Goal: Task Accomplishment & Management: Manage account settings

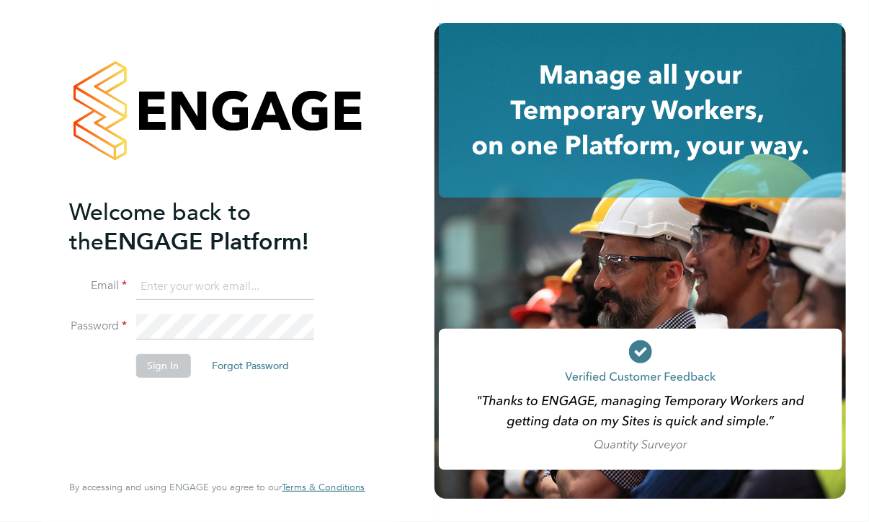
type input "eviskontaite@premiergroupuk.com"
click at [195, 294] on input "eviskontaite@premiergroupuk.com" at bounding box center [224, 287] width 178 height 26
click at [195, 286] on input "eviskontaite@premiergroupuk.com" at bounding box center [224, 287] width 178 height 26
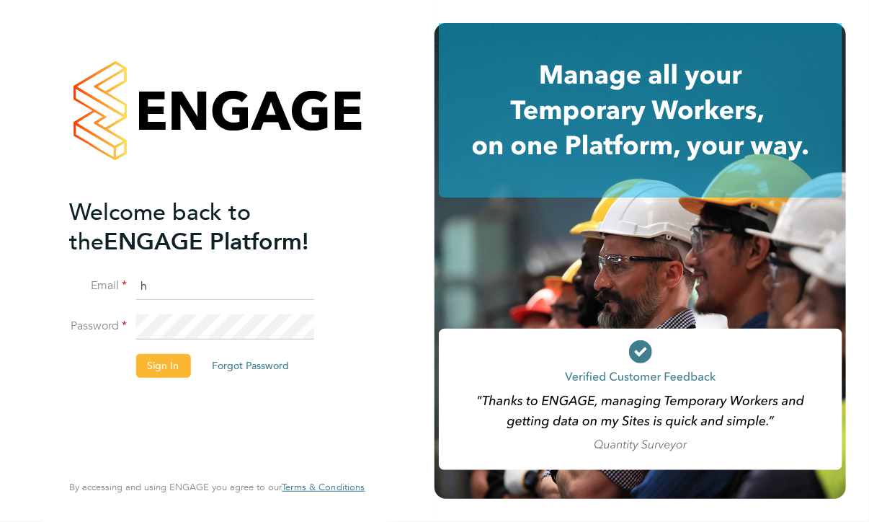
type input "hwatkins@pg-rec.com"
drag, startPoint x: 491, startPoint y: 156, endPoint x: 471, endPoint y: 172, distance: 25.7
click at [491, 156] on icon at bounding box center [641, 110] width 404 height 174
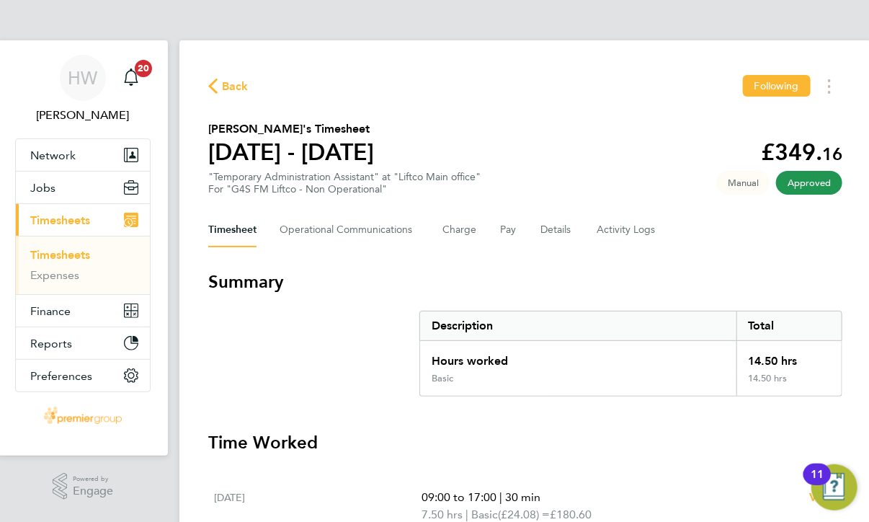
click at [53, 258] on link "Timesheets" at bounding box center [60, 255] width 60 height 14
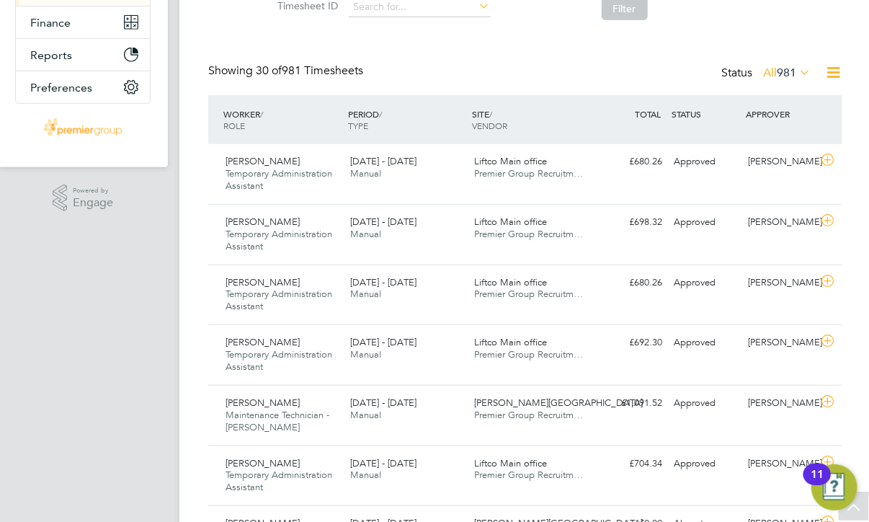
click at [797, 109] on div "APPROVER" at bounding box center [780, 114] width 75 height 26
click at [825, 161] on icon at bounding box center [828, 160] width 18 height 12
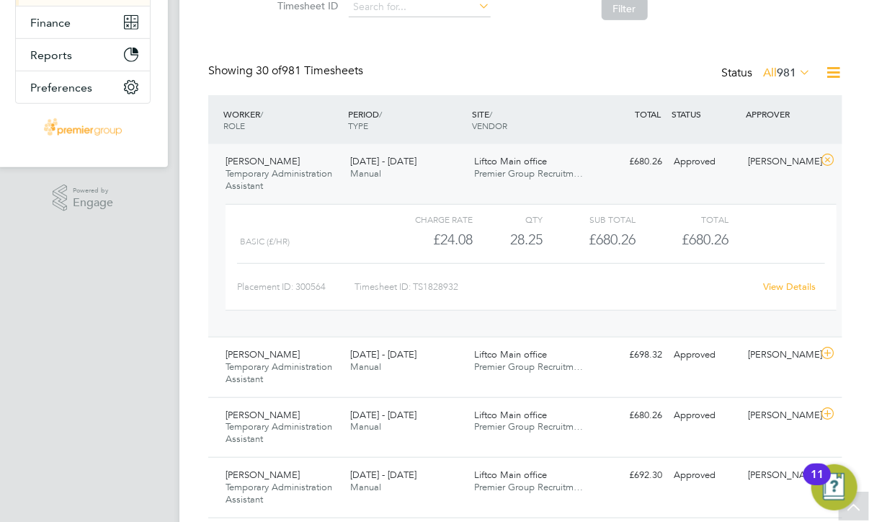
click at [781, 285] on link "View Details" at bounding box center [790, 286] width 53 height 12
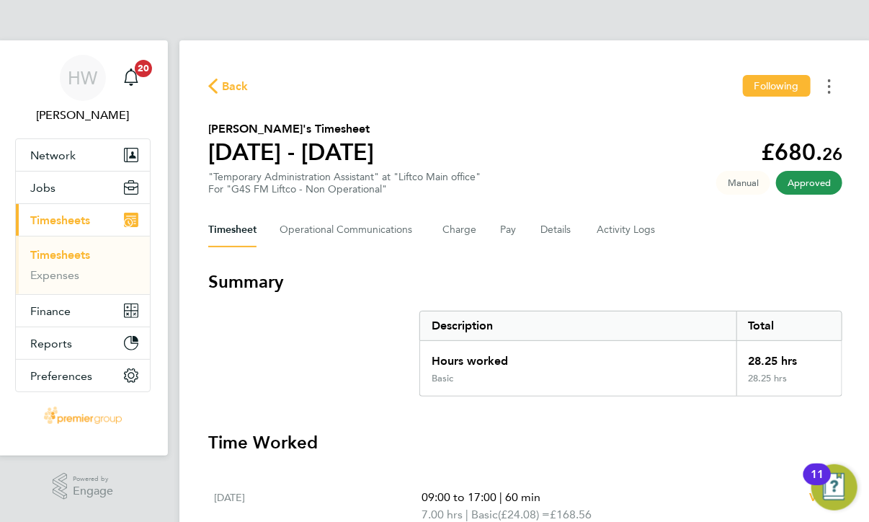
click at [835, 85] on button "Timesheets Menu" at bounding box center [829, 86] width 26 height 22
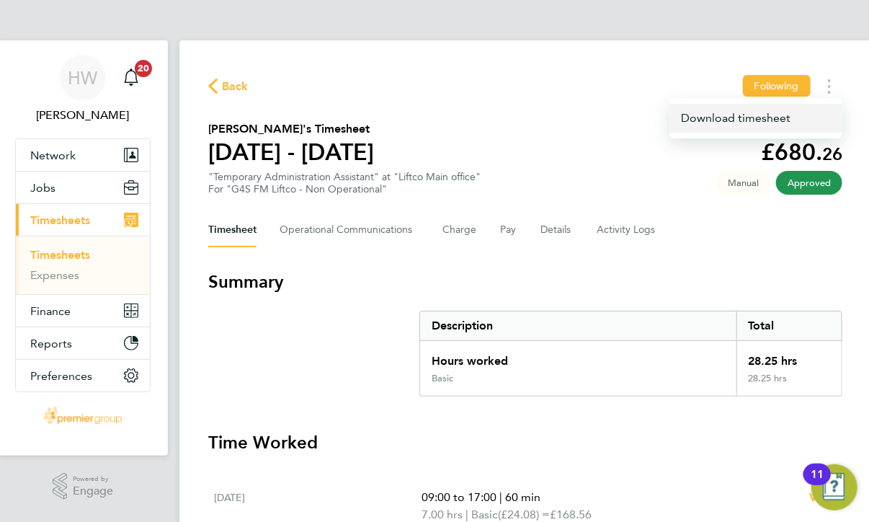
click at [786, 126] on link "Download timesheet" at bounding box center [755, 118] width 173 height 29
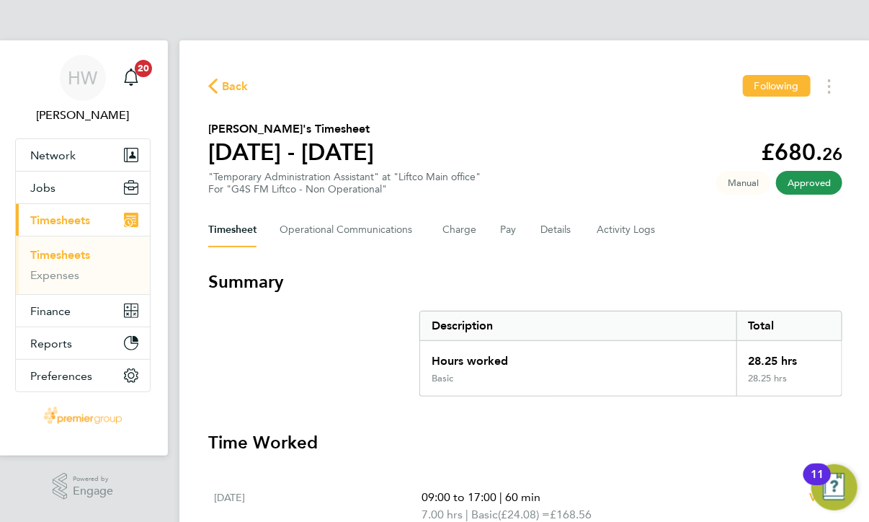
drag, startPoint x: 526, startPoint y: 133, endPoint x: 525, endPoint y: 42, distance: 91.5
click at [526, 133] on section "[PERSON_NAME]'s Timesheet [DATE] - [DATE] £680. 26 "Temporary Administration As…" at bounding box center [525, 157] width 634 height 75
